Goal: Information Seeking & Learning: Learn about a topic

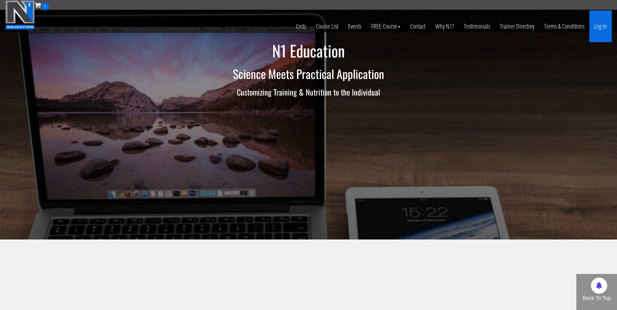
click at [599, 28] on link "Log In" at bounding box center [600, 26] width 22 height 32
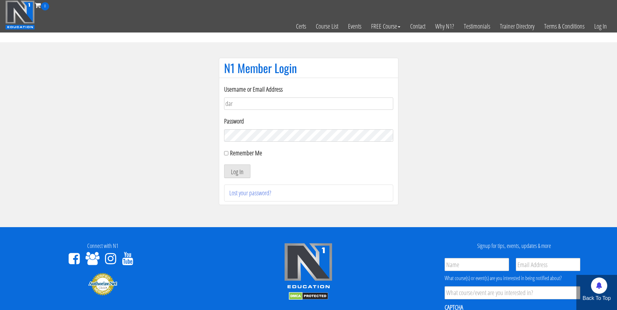
type input "darrennuzzo@gmail.com"
click at [224, 165] on button "Log In" at bounding box center [237, 172] width 26 height 14
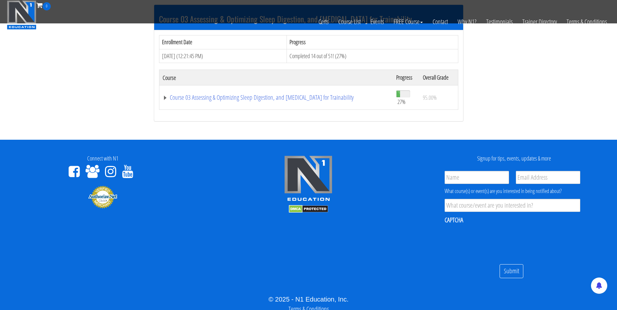
scroll to position [459, 0]
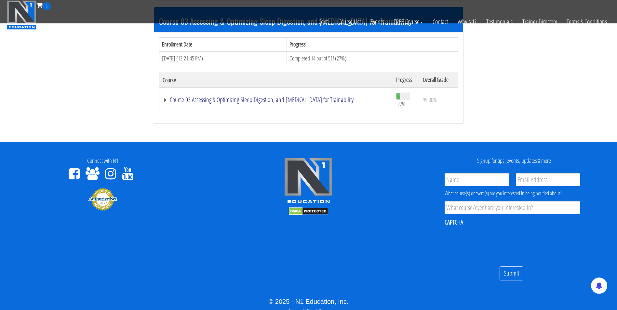
click at [230, 102] on link "Course 03 Assessing & Optimizing Sleep Digestion, and [MEDICAL_DATA] for Traina…" at bounding box center [276, 100] width 227 height 7
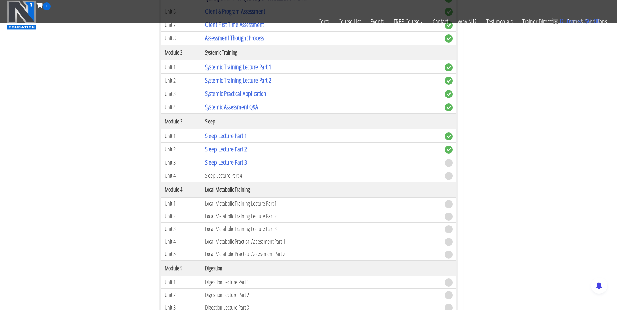
scroll to position [651, 0]
click at [233, 162] on link "Sleep Lecture Part 3" at bounding box center [226, 162] width 42 height 9
